Goal: Information Seeking & Learning: Check status

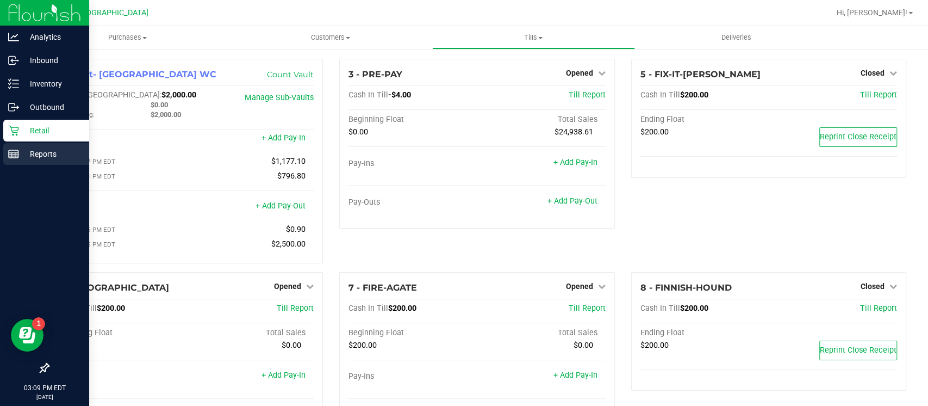
click at [13, 154] on icon at bounding box center [13, 153] width 11 height 11
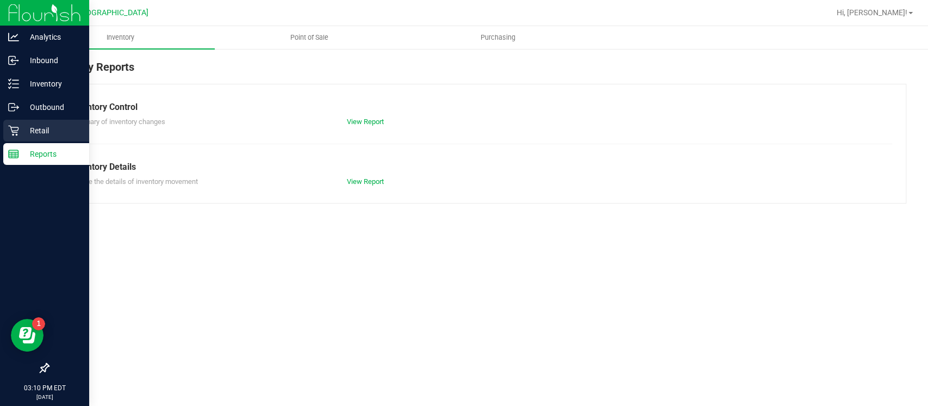
click at [51, 130] on p "Retail" at bounding box center [51, 130] width 65 height 13
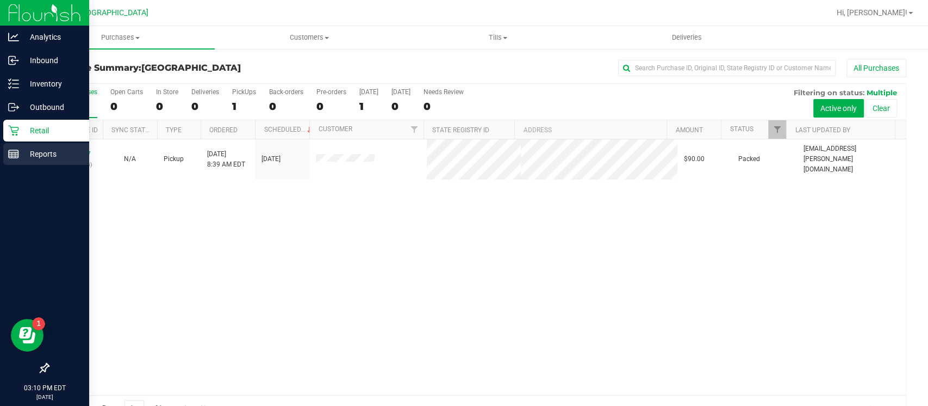
click at [30, 154] on p "Reports" at bounding box center [51, 153] width 65 height 13
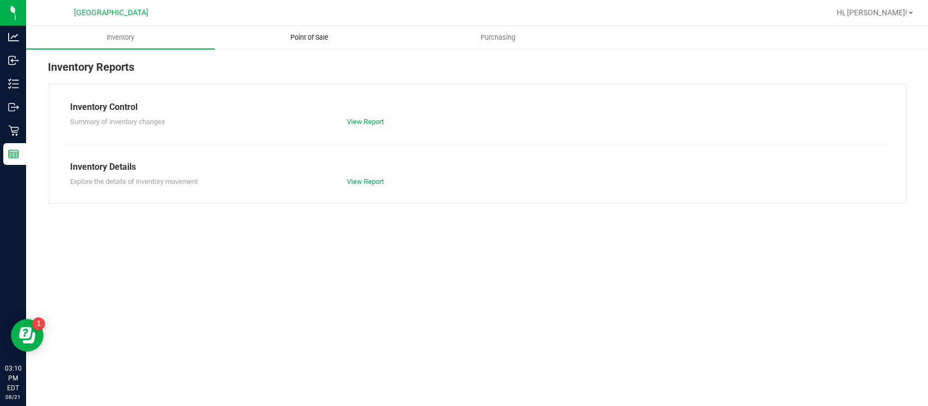
click at [301, 35] on span "Point of Sale" at bounding box center [309, 38] width 67 height 10
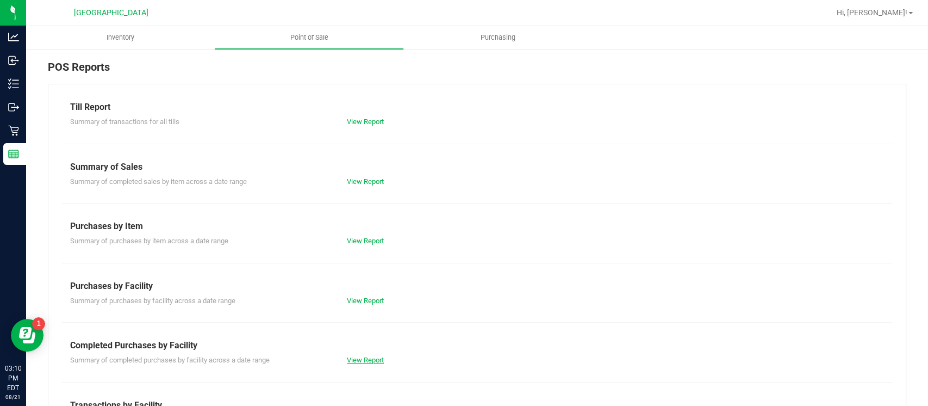
click at [348, 361] on link "View Report" at bounding box center [365, 360] width 37 height 8
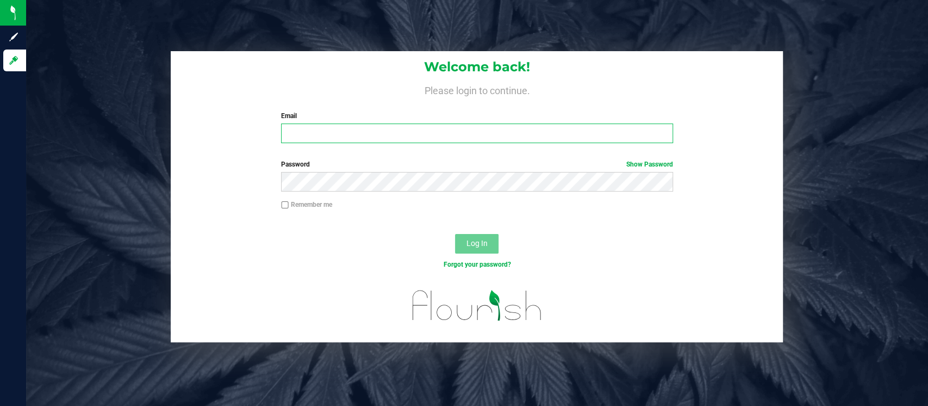
click at [356, 126] on input "Email" at bounding box center [477, 133] width 392 height 20
click at [319, 130] on input "Email" at bounding box center [477, 133] width 392 height 20
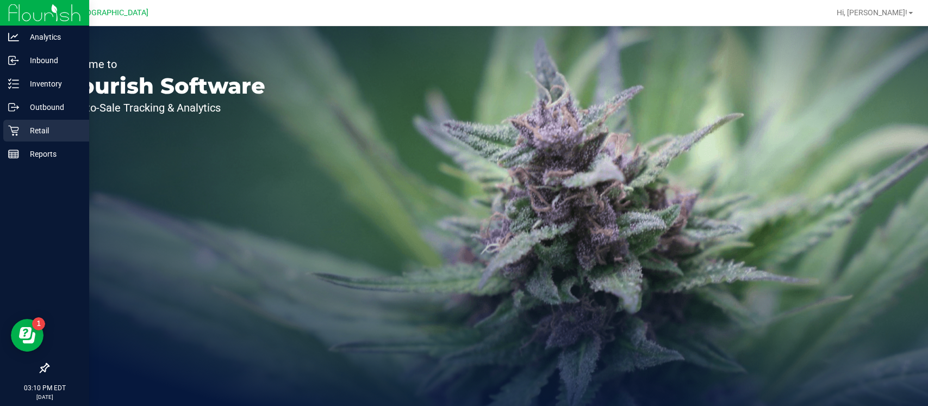
click at [25, 136] on p "Retail" at bounding box center [51, 130] width 65 height 13
